Goal: Task Accomplishment & Management: Use online tool/utility

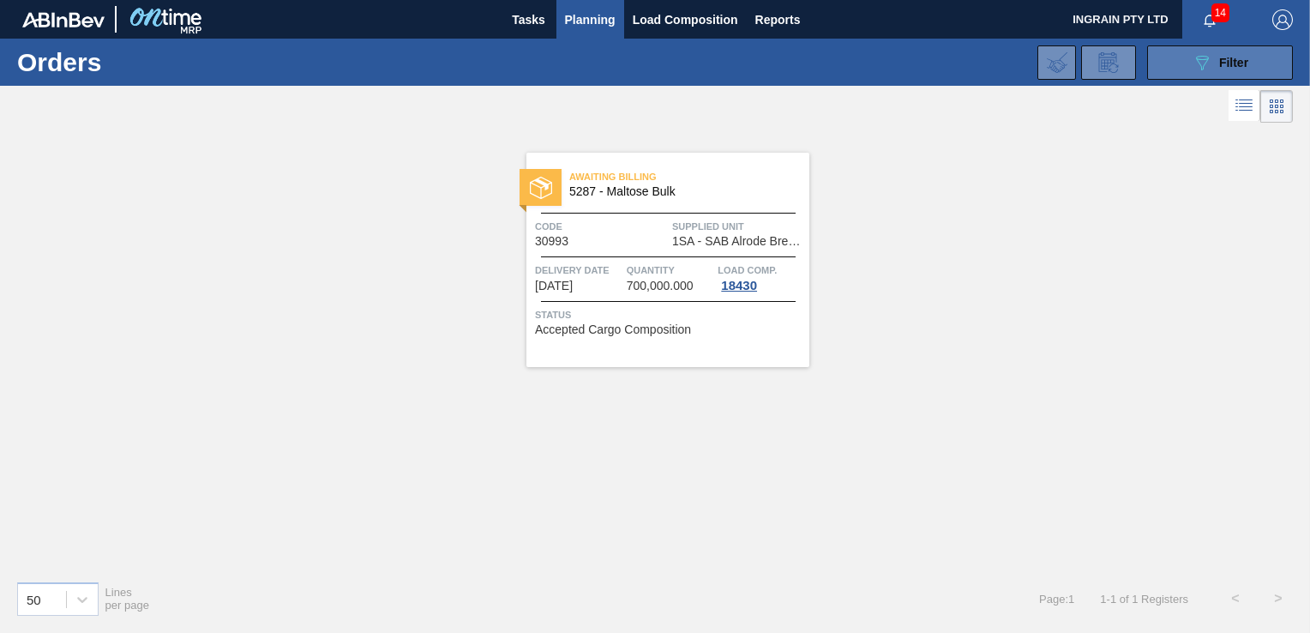
click at [1169, 55] on button "089F7B8B-B2A5-4AFE-B5C0-19BA573D28AC Filter" at bounding box center [1220, 62] width 146 height 34
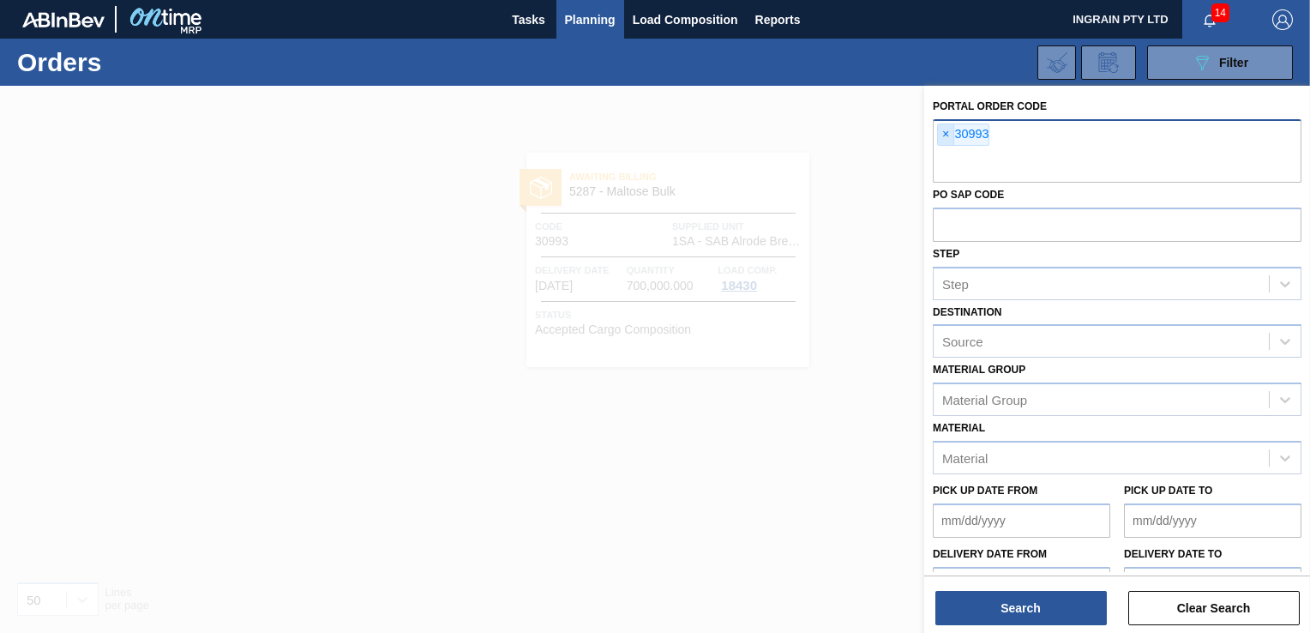
click at [944, 131] on span "×" at bounding box center [946, 134] width 16 height 21
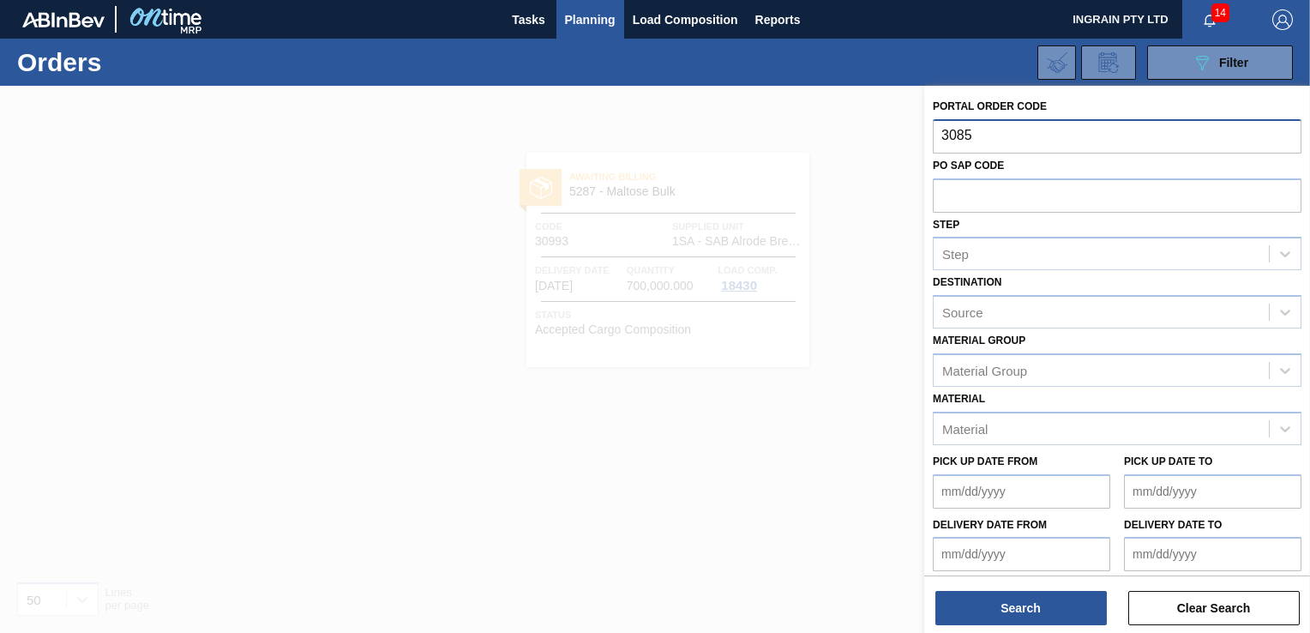
type input "30853"
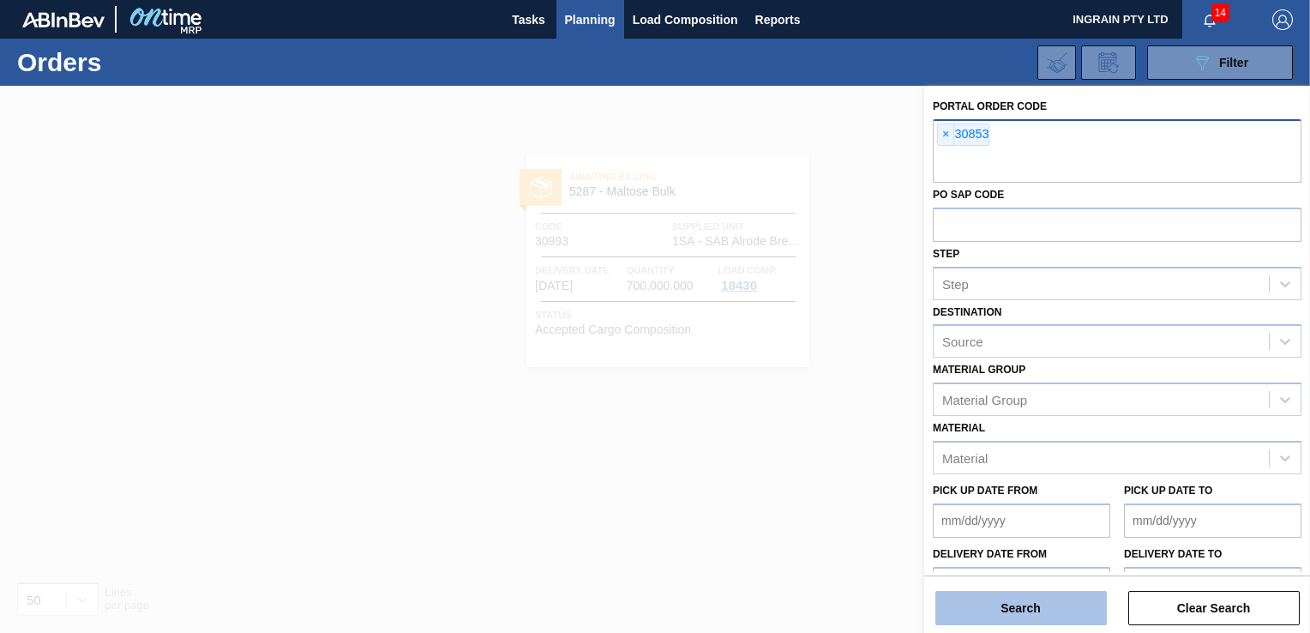
click at [1032, 605] on button "Search" at bounding box center [1020, 608] width 171 height 34
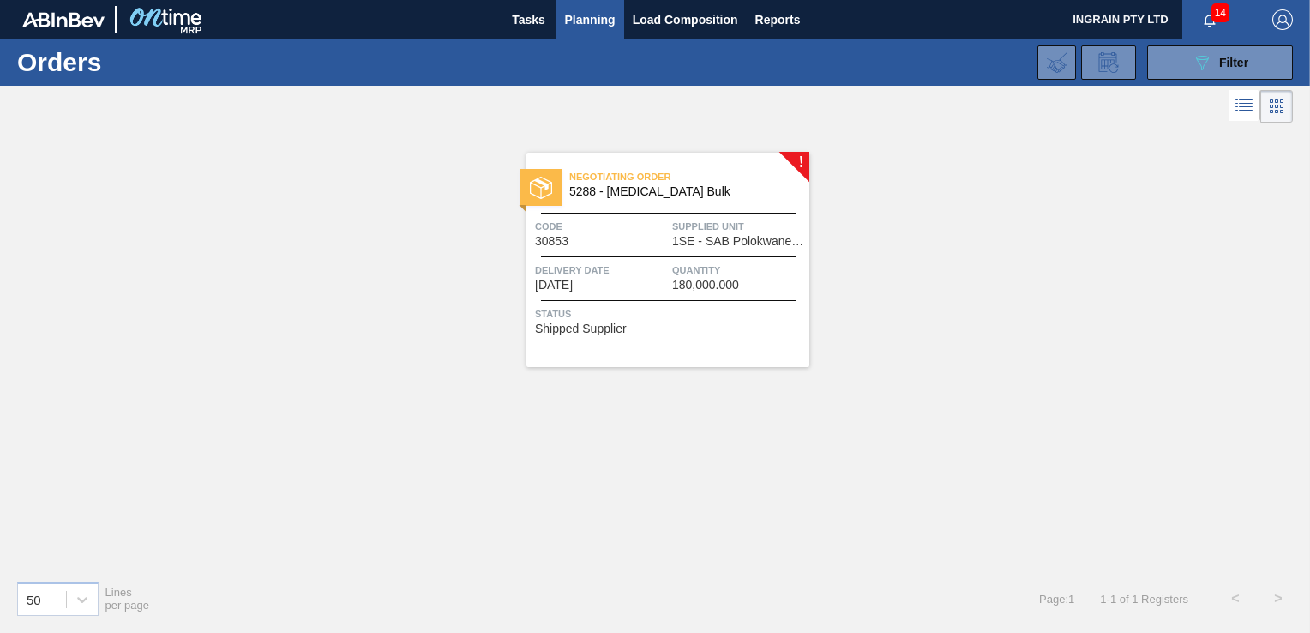
click at [760, 231] on span "Supplied Unit" at bounding box center [738, 226] width 133 height 17
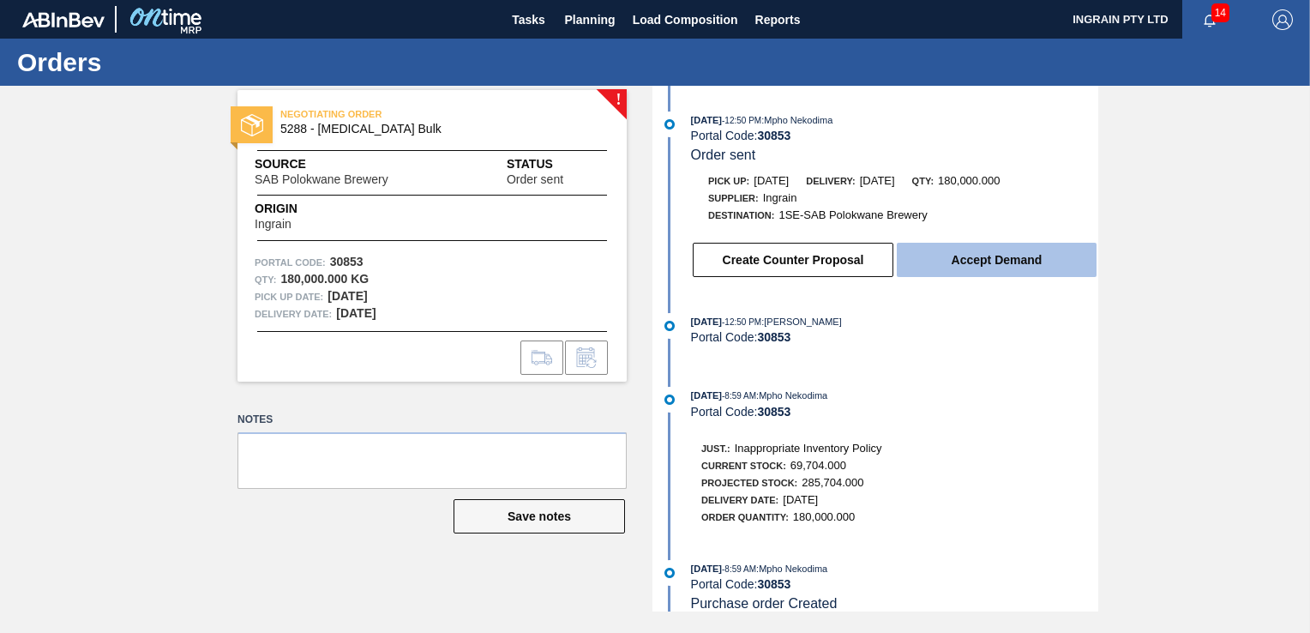
click at [953, 259] on button "Accept Demand" at bounding box center [996, 260] width 200 height 34
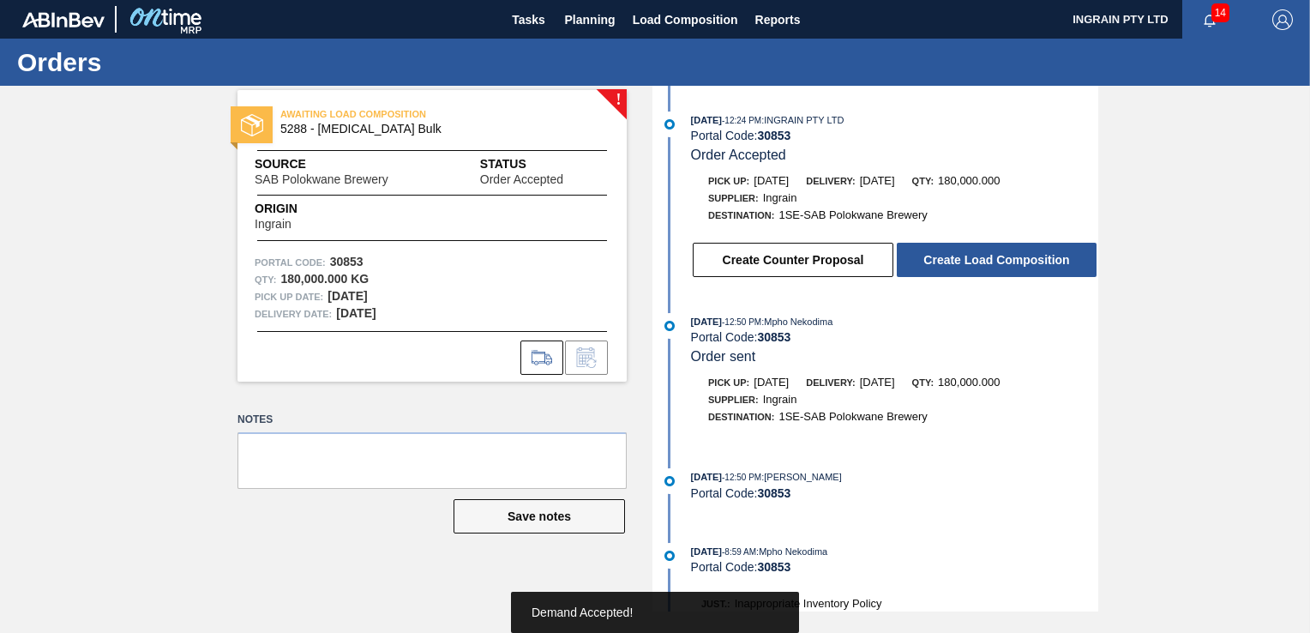
click at [953, 259] on button "Create Load Composition" at bounding box center [996, 260] width 200 height 34
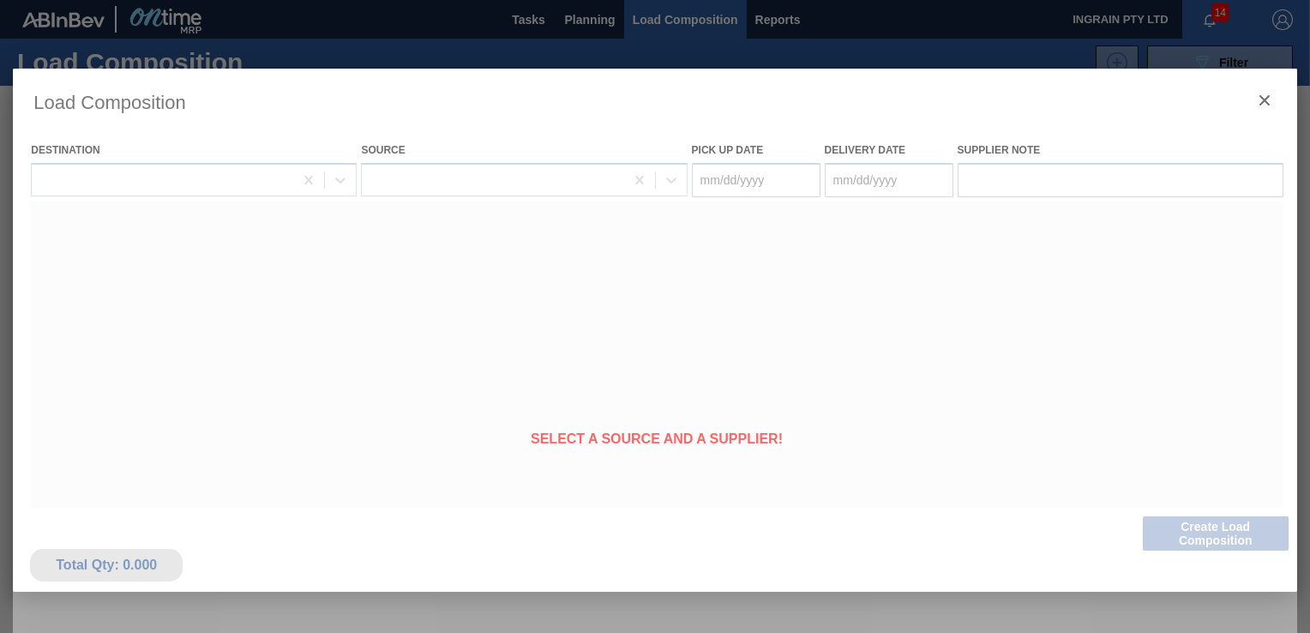
type Date "[DATE]"
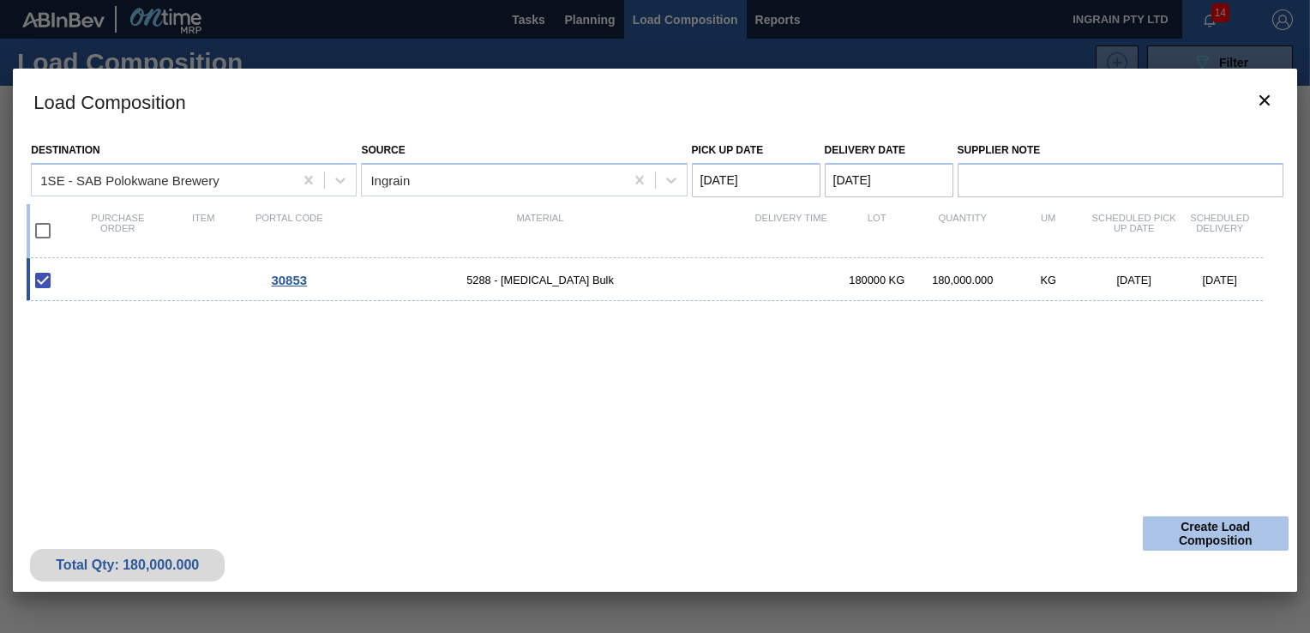
click at [1200, 523] on button "Create Load Composition" at bounding box center [1215, 533] width 146 height 34
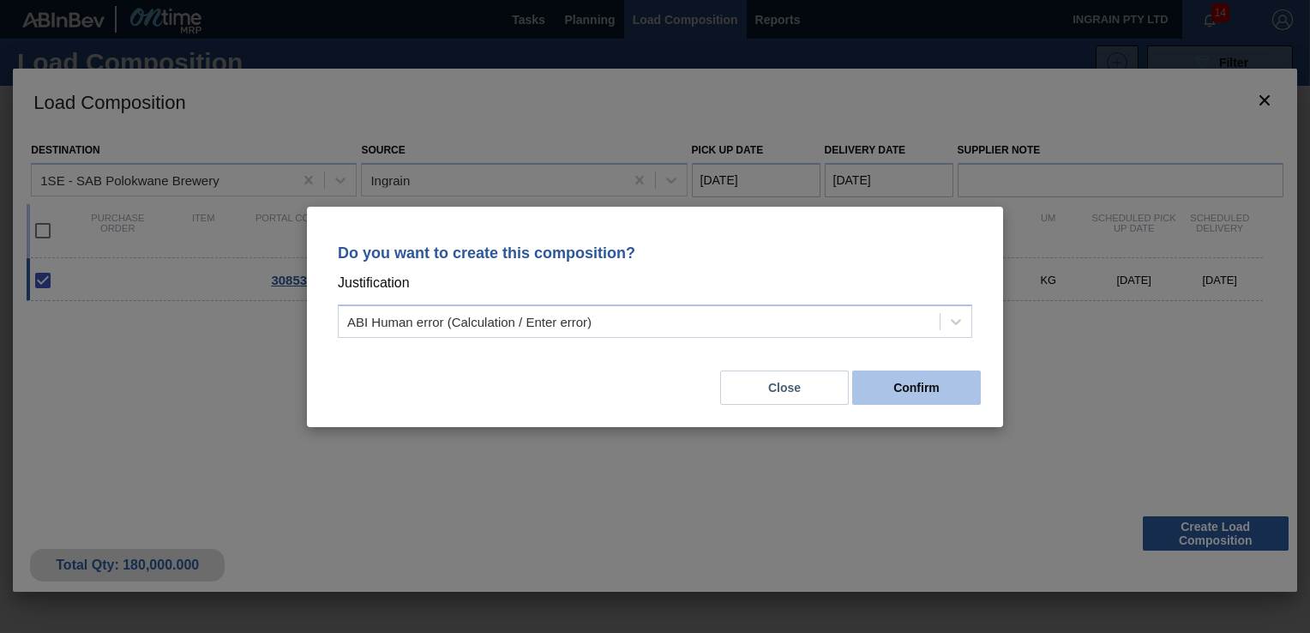
click at [940, 382] on button "Confirm" at bounding box center [916, 387] width 129 height 34
